Goal: Check status: Check status

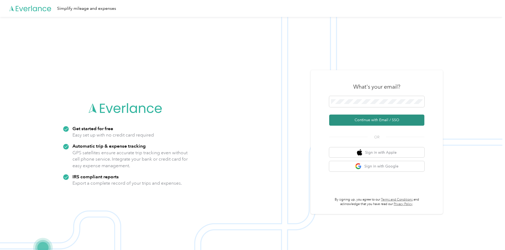
click at [378, 123] on button "Continue with Email / SSO" at bounding box center [376, 119] width 95 height 11
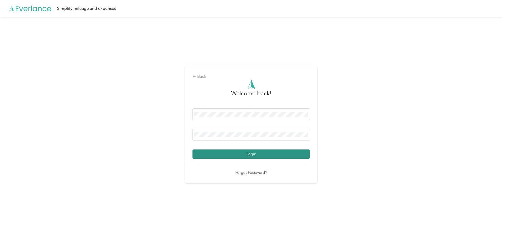
click at [241, 154] on button "Login" at bounding box center [250, 153] width 117 height 9
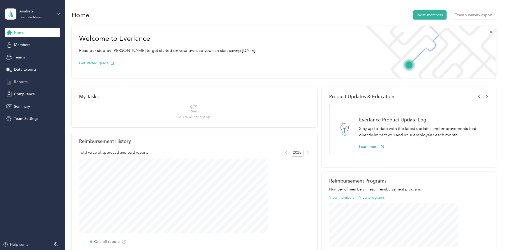
click at [20, 81] on span "Reports" at bounding box center [20, 82] width 13 height 6
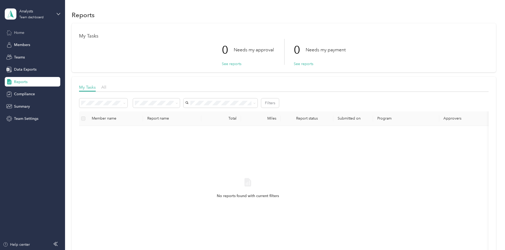
click at [18, 30] on span "Home" at bounding box center [19, 33] width 10 height 6
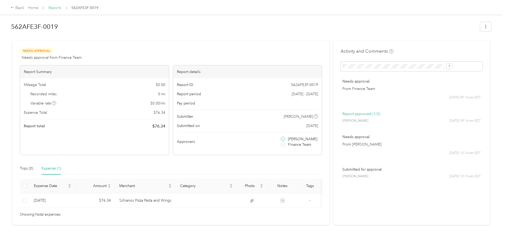
click at [61, 8] on link "Reports" at bounding box center [54, 8] width 13 height 4
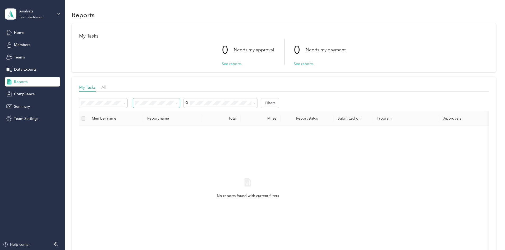
click at [178, 104] on icon at bounding box center [177, 103] width 2 height 2
click at [196, 132] on li "Needs my payment" at bounding box center [191, 131] width 47 height 9
click at [178, 102] on icon at bounding box center [177, 103] width 2 height 2
click at [187, 123] on div "Needs my approval" at bounding box center [191, 122] width 39 height 6
